Goal: Navigation & Orientation: Find specific page/section

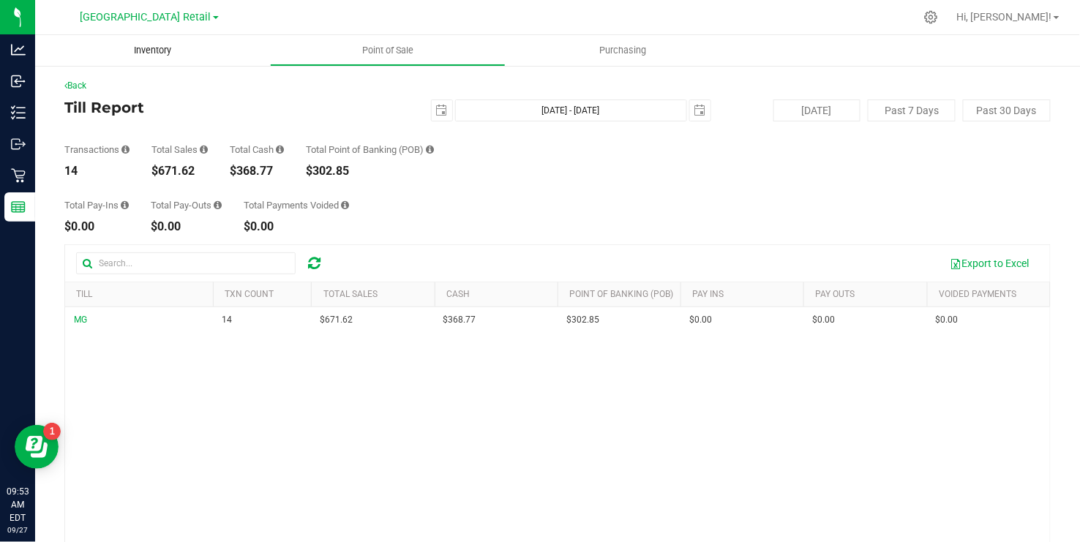
click at [160, 49] on span "Inventory" at bounding box center [152, 50] width 77 height 13
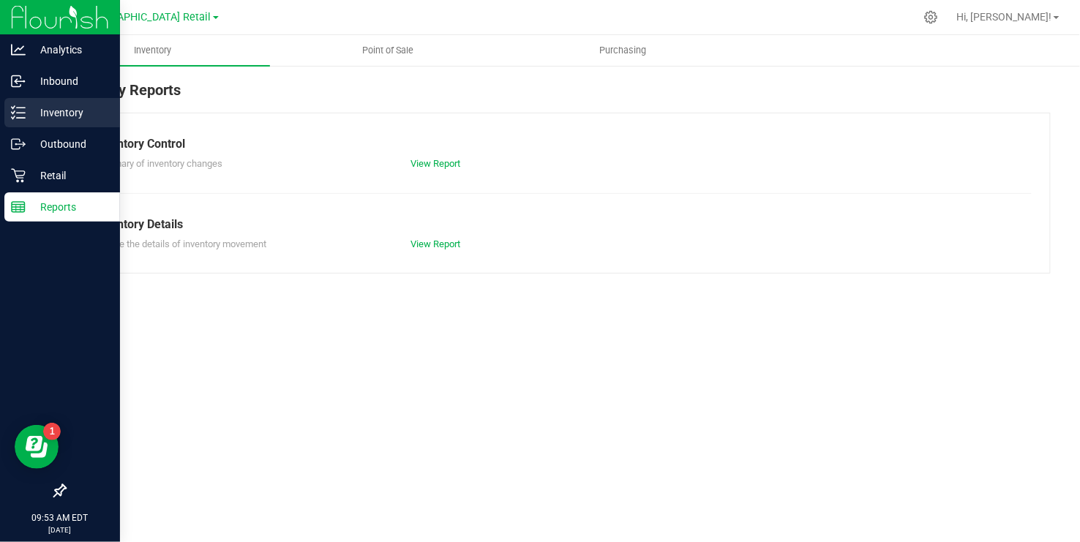
click at [26, 119] on p "Inventory" at bounding box center [70, 113] width 88 height 18
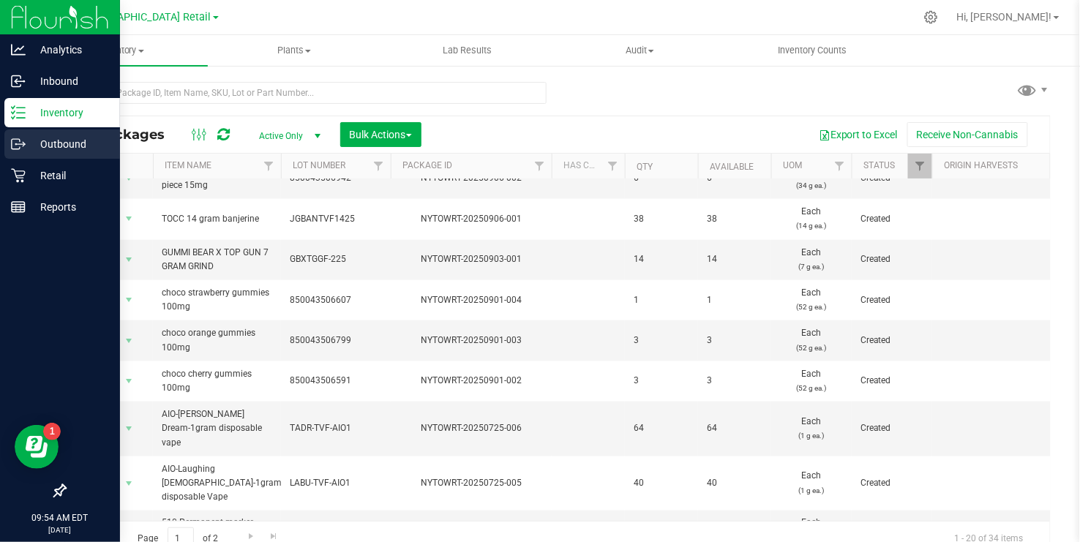
scroll to position [484, 0]
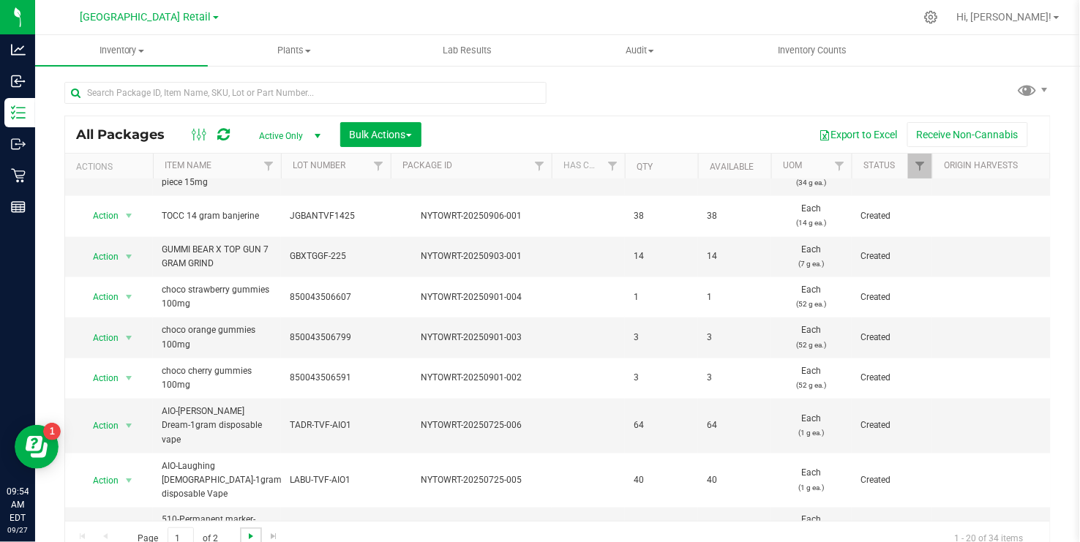
click at [246, 536] on span "Go to the next page" at bounding box center [251, 537] width 12 height 12
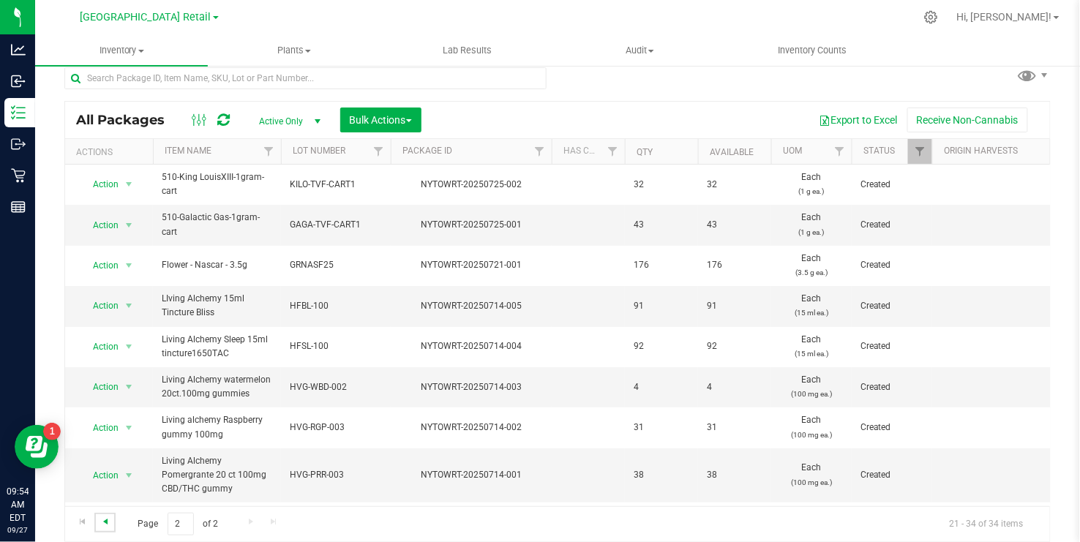
click at [102, 520] on span "Go to the previous page" at bounding box center [106, 522] width 12 height 12
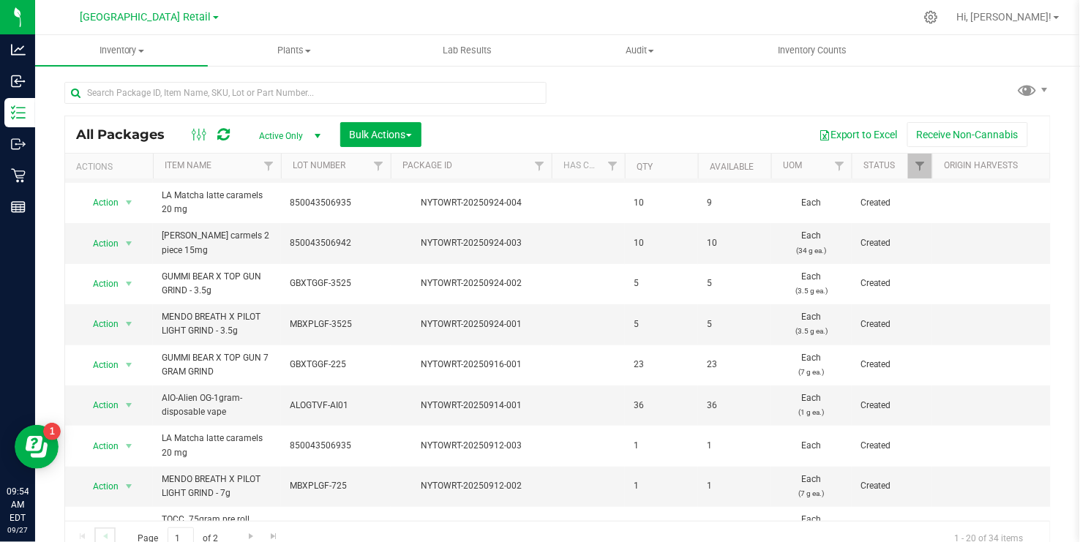
scroll to position [41, 0]
